Goal: Find contact information: Obtain details needed to contact an individual or organization

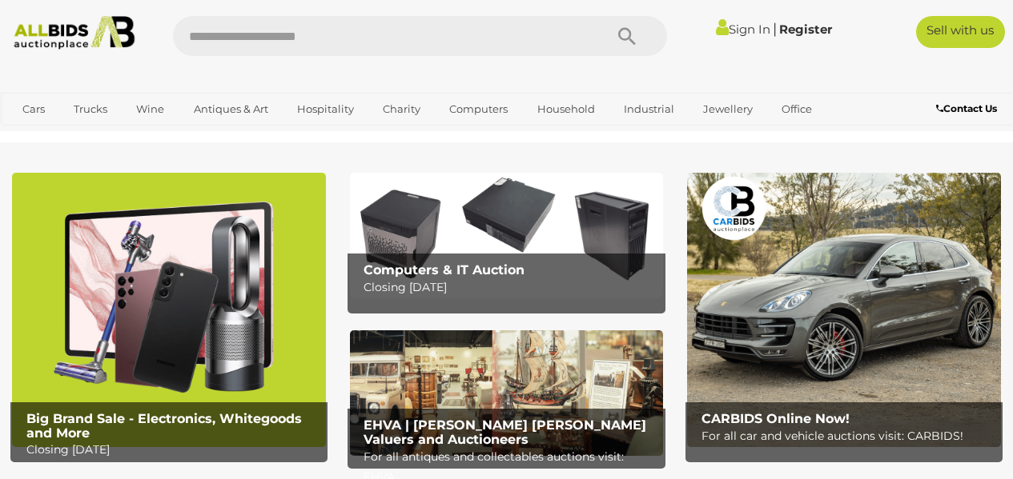
click at [982, 112] on b "Contact Us" at bounding box center [966, 108] width 61 height 12
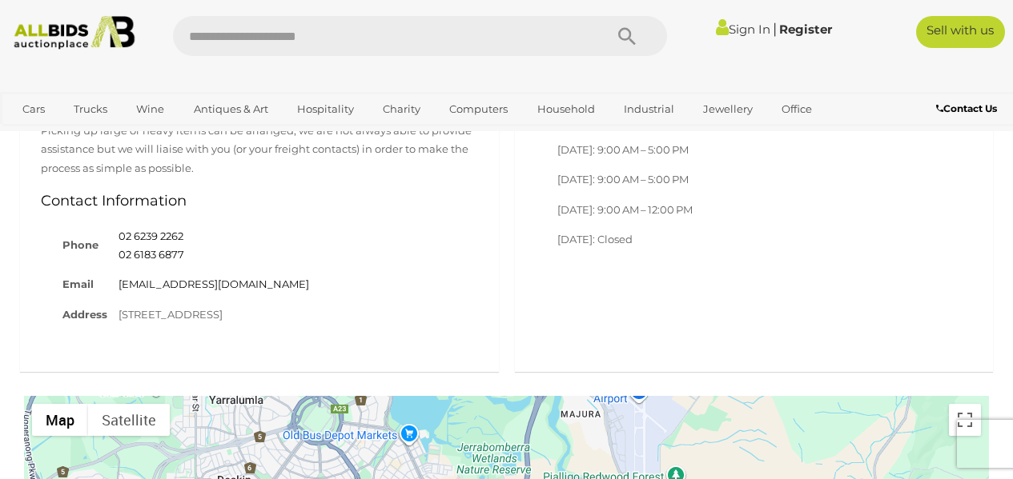
scroll to position [1041, 0]
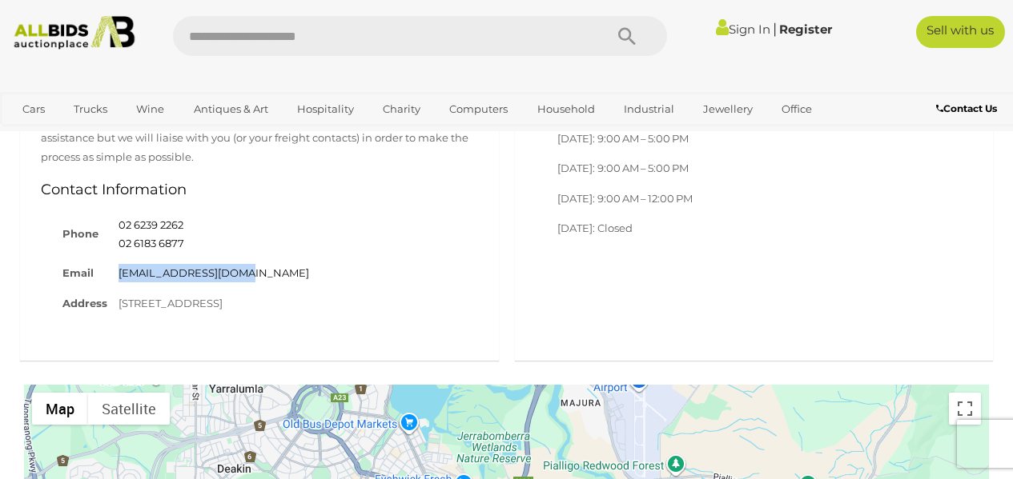
drag, startPoint x: 259, startPoint y: 277, endPoint x: 109, endPoint y: 272, distance: 150.6
click at [109, 272] on tr "Email [EMAIL_ADDRESS][DOMAIN_NAME]" at bounding box center [186, 274] width 258 height 30
copy tr "[EMAIL_ADDRESS][DOMAIN_NAME]"
